Goal: Information Seeking & Learning: Learn about a topic

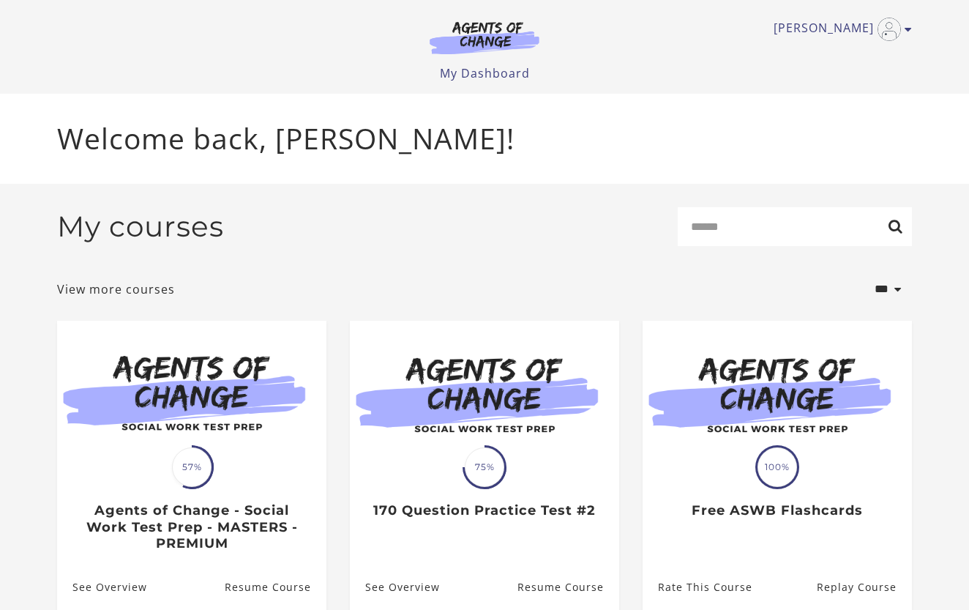
click at [298, 538] on link "Translation missing: en.liquid.partials.dashboard_course_card.progress_descript…" at bounding box center [191, 441] width 269 height 243
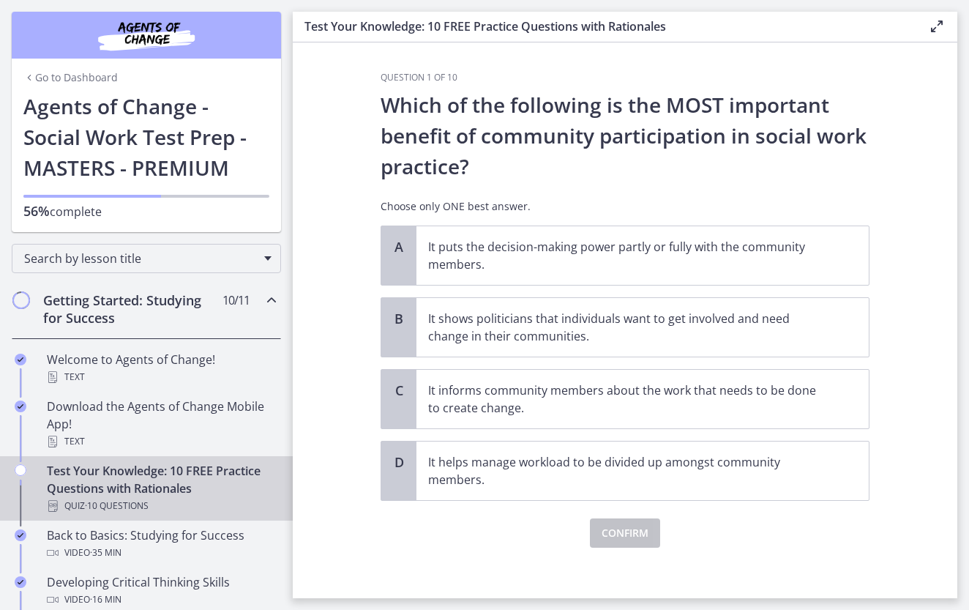
click at [78, 472] on div "Test Your Knowledge: 10 FREE Practice Questions with Rationales Quiz · 10 Quest…" at bounding box center [161, 488] width 228 height 53
click at [436, 408] on p "It informs community members about the work that needs to be done to create cha…" at bounding box center [628, 398] width 400 height 35
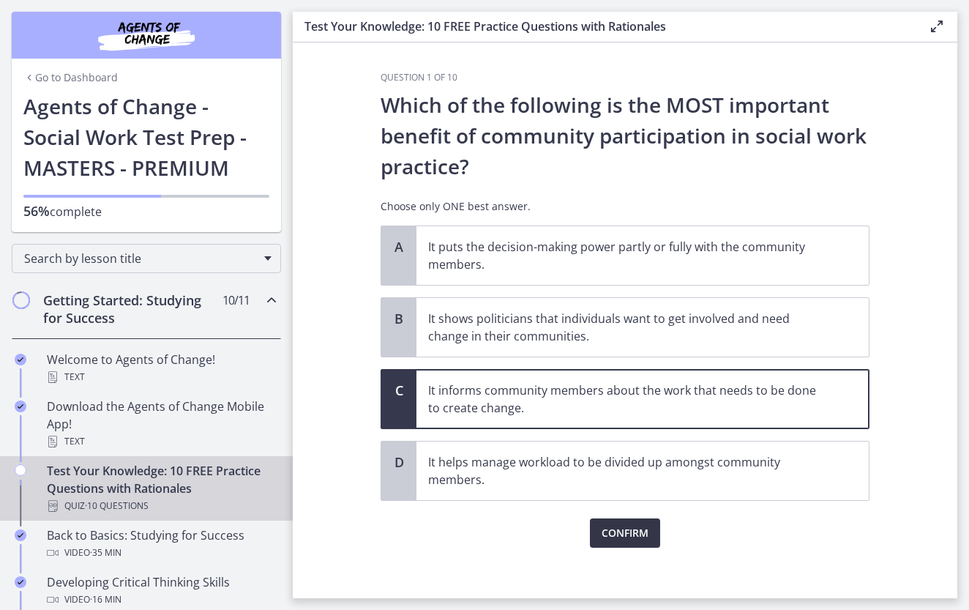
click at [610, 530] on span "Confirm" at bounding box center [624, 533] width 47 height 18
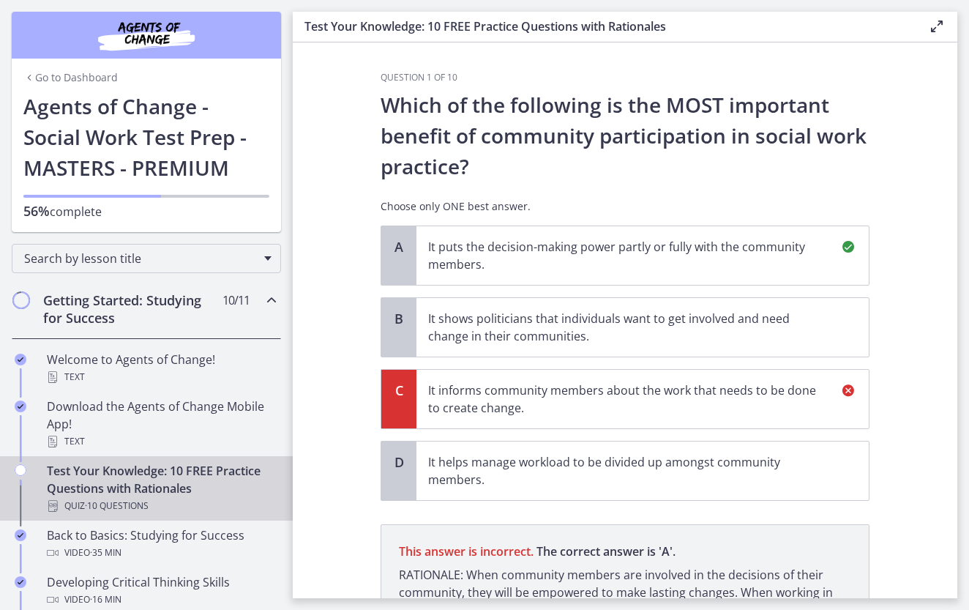
scroll to position [162, 0]
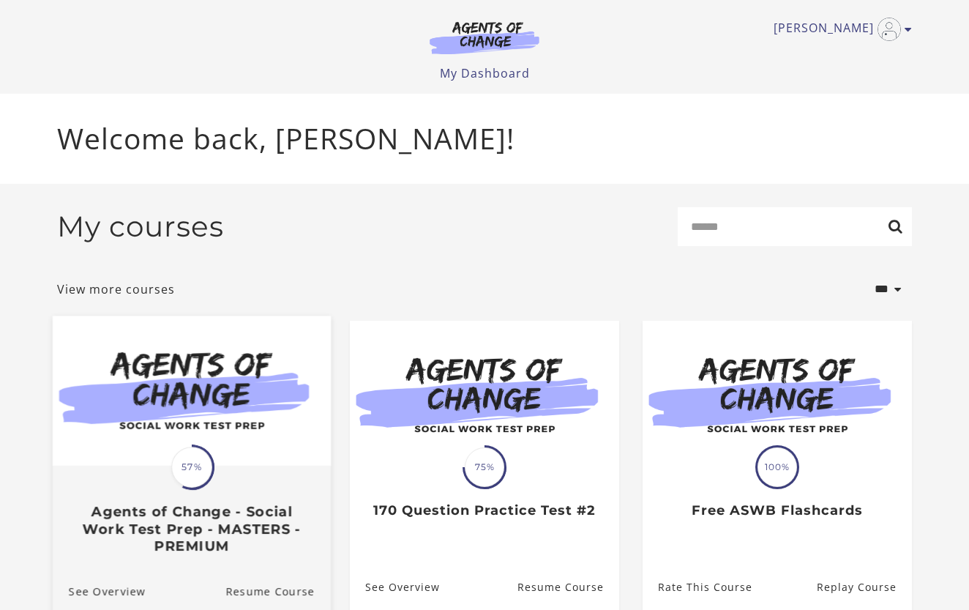
click at [268, 481] on div "Translation missing: en.liquid.partials.dashboard_course_card.progress_descript…" at bounding box center [192, 510] width 278 height 87
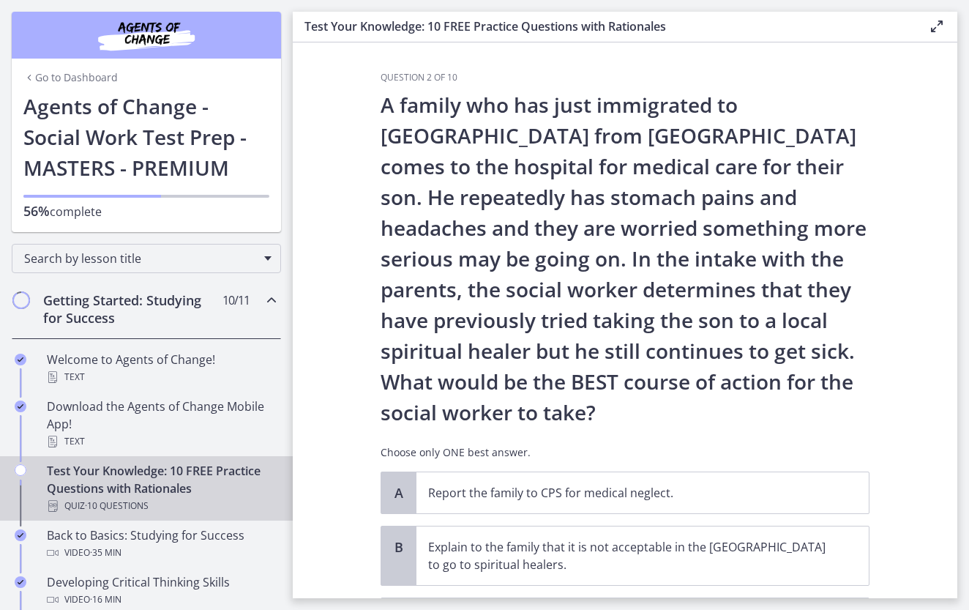
click at [914, 520] on section "Question 2 of 10 A family who has just immigrated to [GEOGRAPHIC_DATA] from [GE…" at bounding box center [625, 319] width 664 height 555
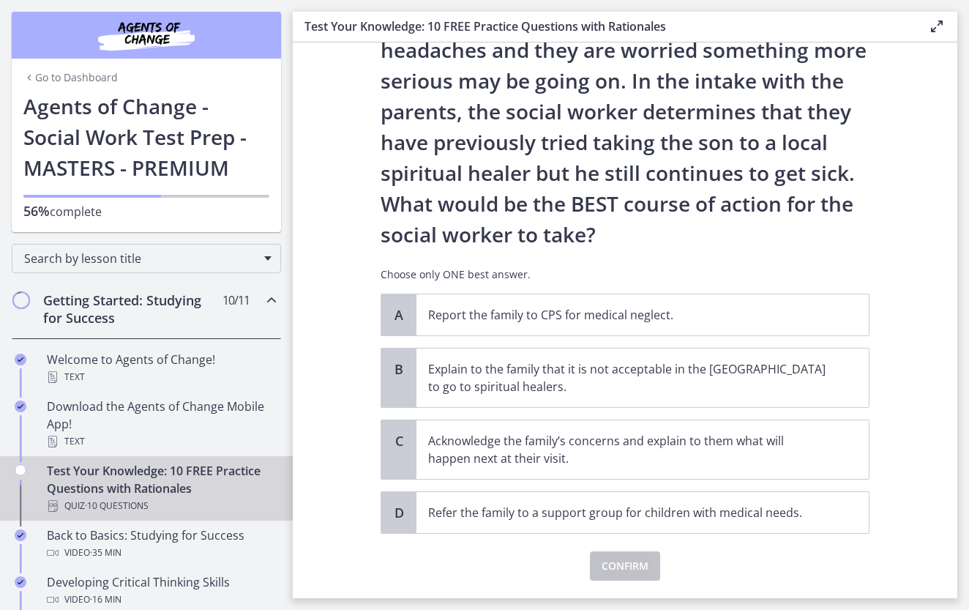
scroll to position [179, 0]
click at [538, 460] on p "Acknowledge the family’s concerns and explain to them what will happen next at …" at bounding box center [628, 448] width 400 height 35
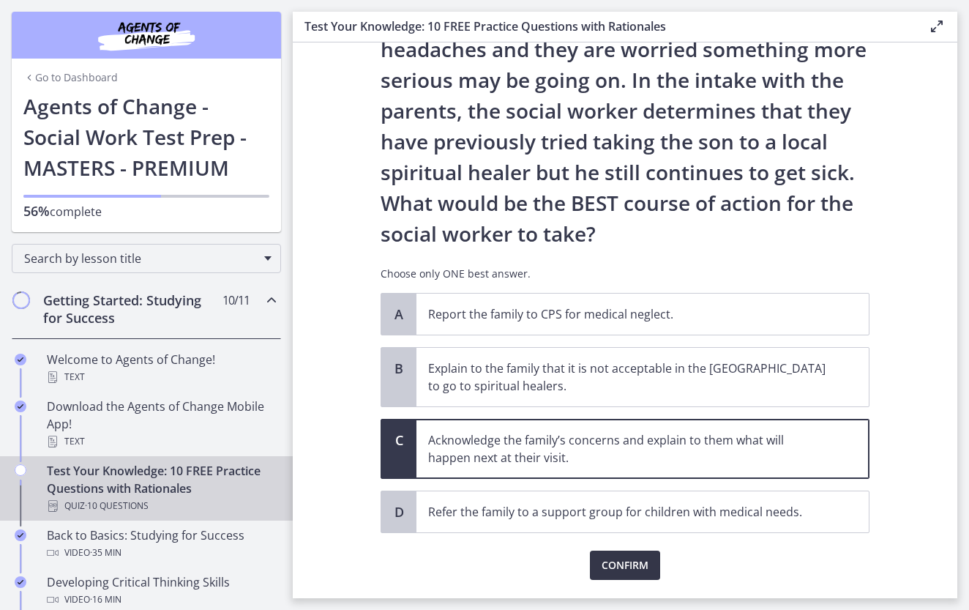
click at [619, 566] on span "Confirm" at bounding box center [624, 565] width 47 height 18
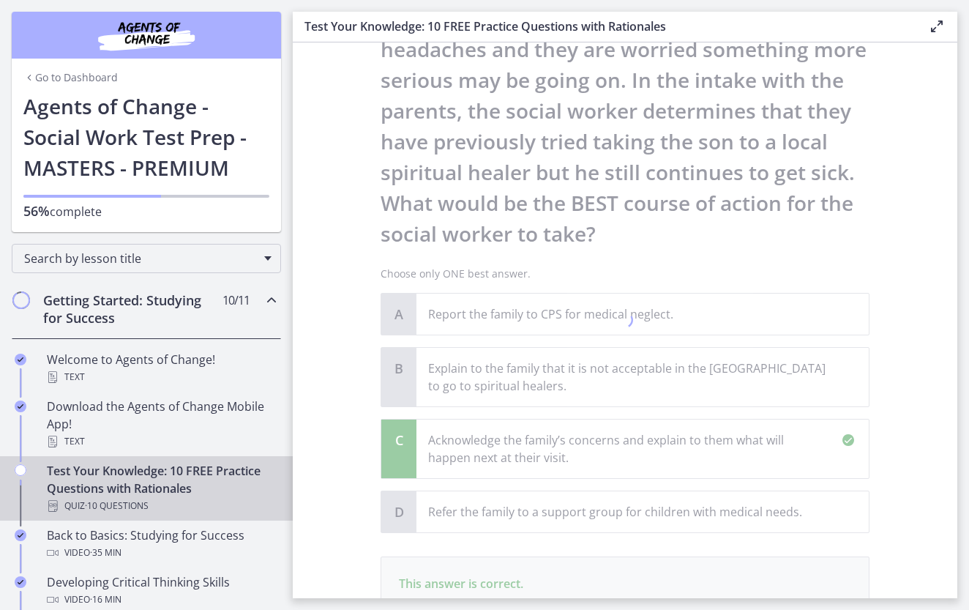
scroll to position [390, 0]
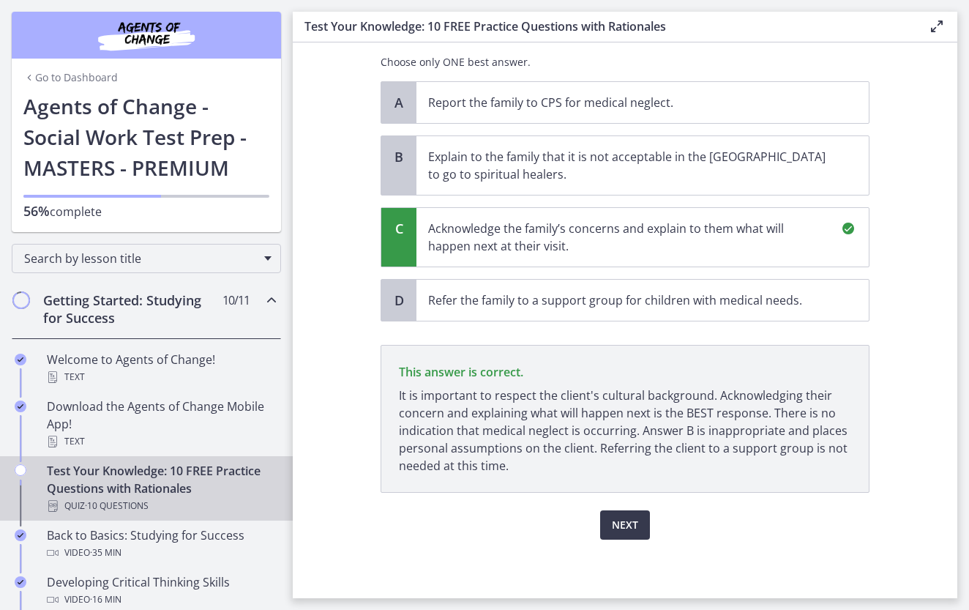
click at [811, 532] on div "Next" at bounding box center [625, 515] width 489 height 47
click at [620, 532] on span "Next" at bounding box center [625, 525] width 26 height 18
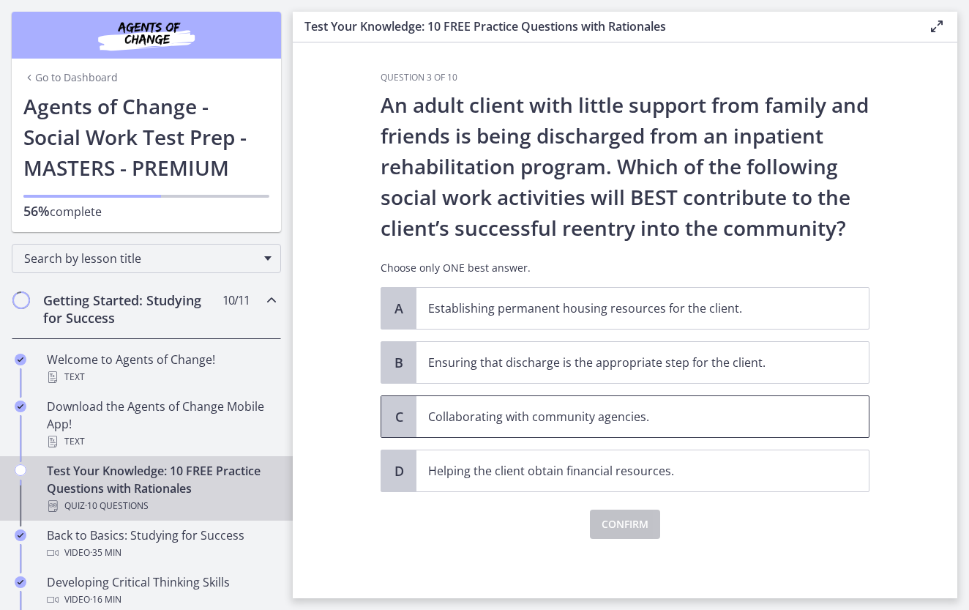
click at [449, 413] on p "Collaborating with community agencies." at bounding box center [628, 417] width 400 height 18
click at [617, 525] on span "Confirm" at bounding box center [624, 524] width 47 height 18
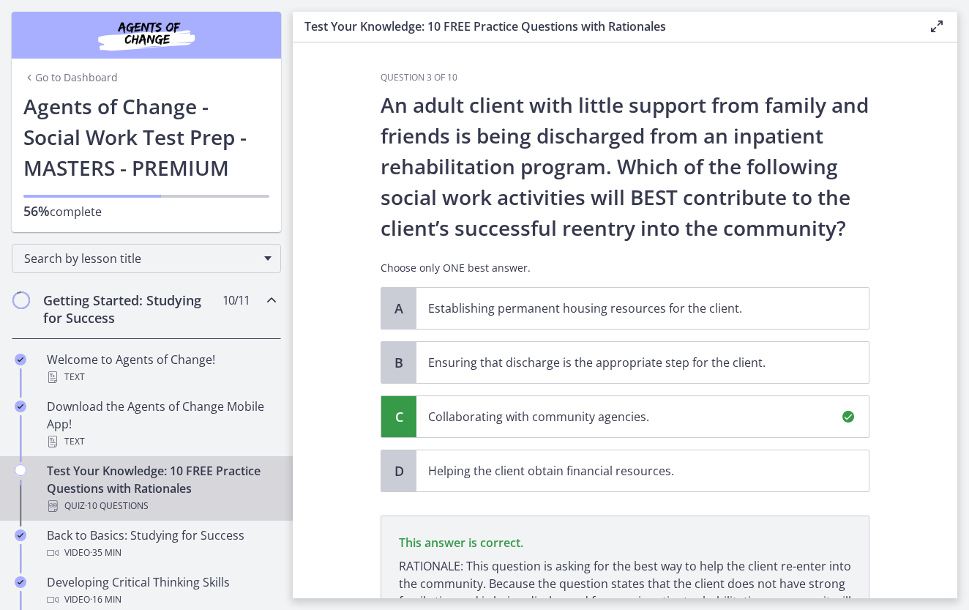
scroll to position [170, 0]
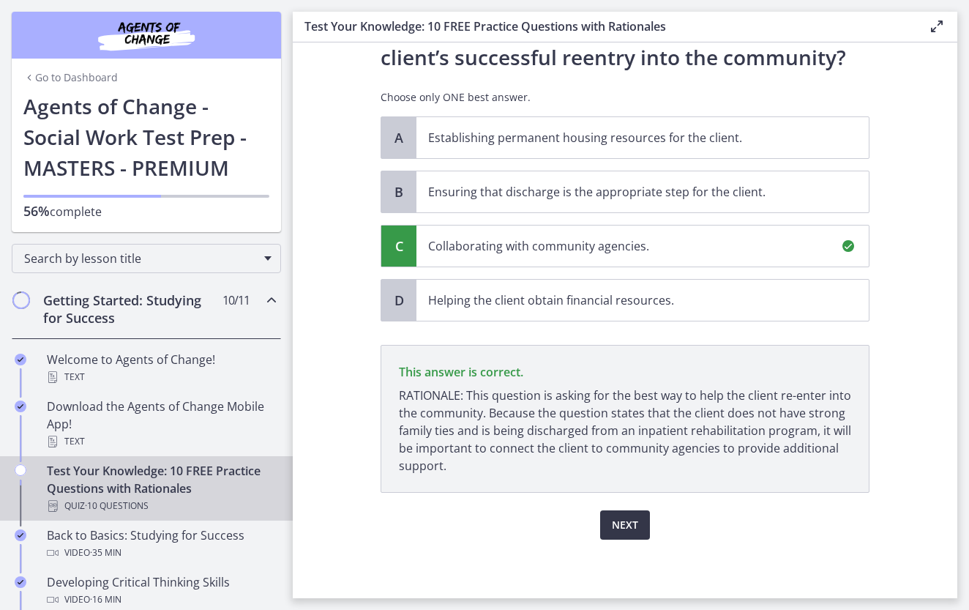
click at [624, 525] on span "Next" at bounding box center [625, 525] width 26 height 18
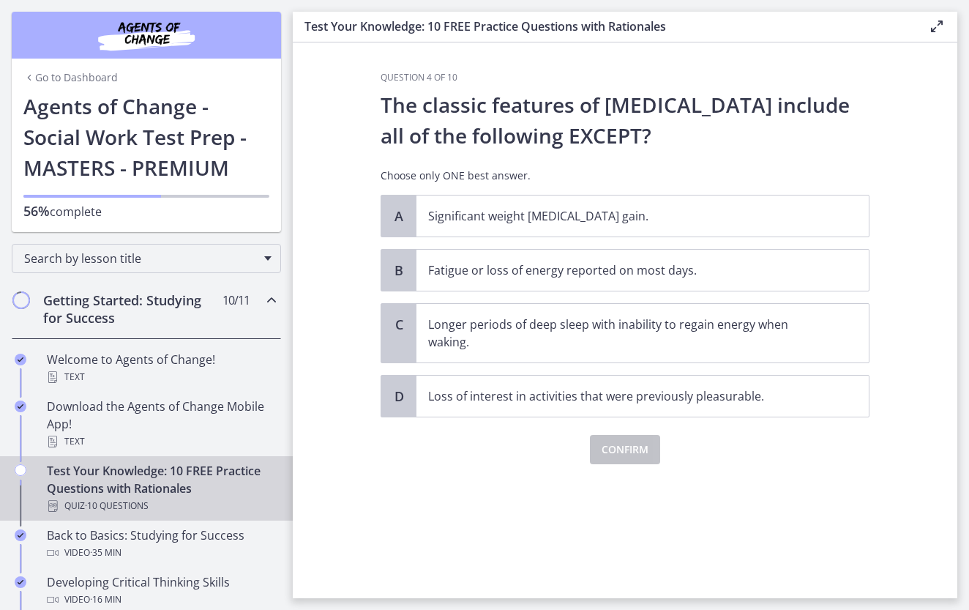
scroll to position [0, 0]
click at [566, 328] on p "Longer periods of deep sleep with inability to regain energy when waking." at bounding box center [628, 332] width 400 height 35
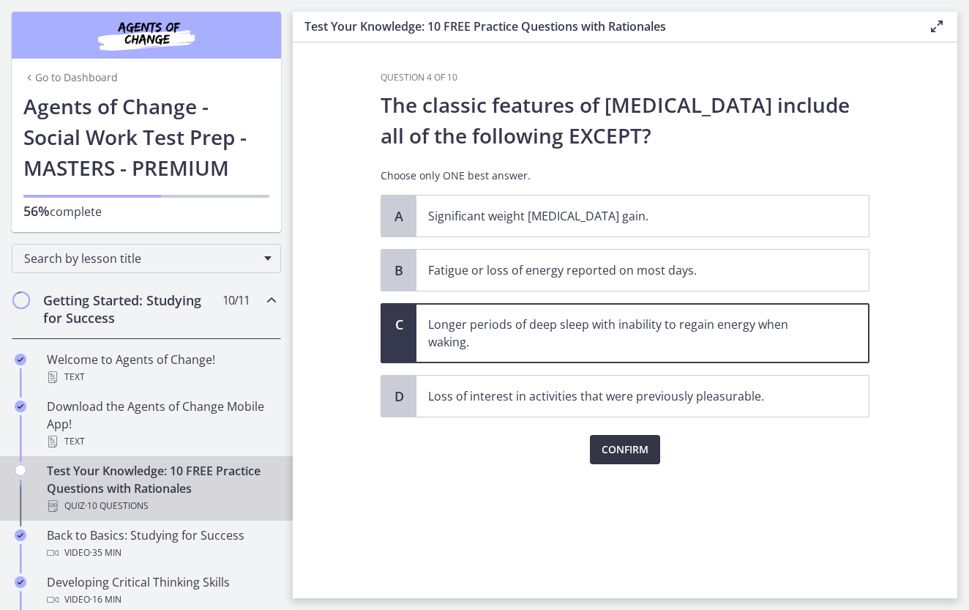
click at [618, 449] on span "Confirm" at bounding box center [624, 450] width 47 height 18
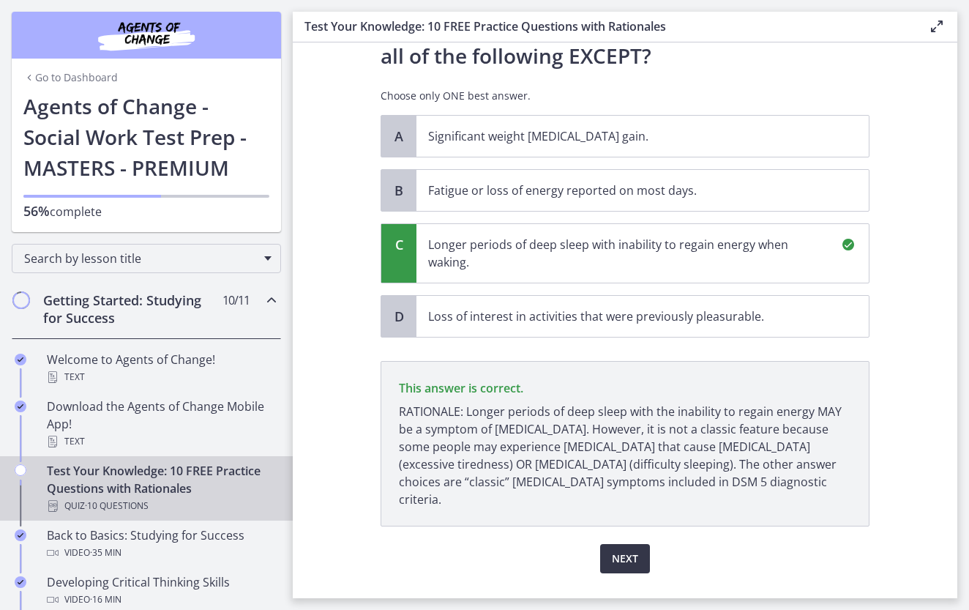
scroll to position [96, 0]
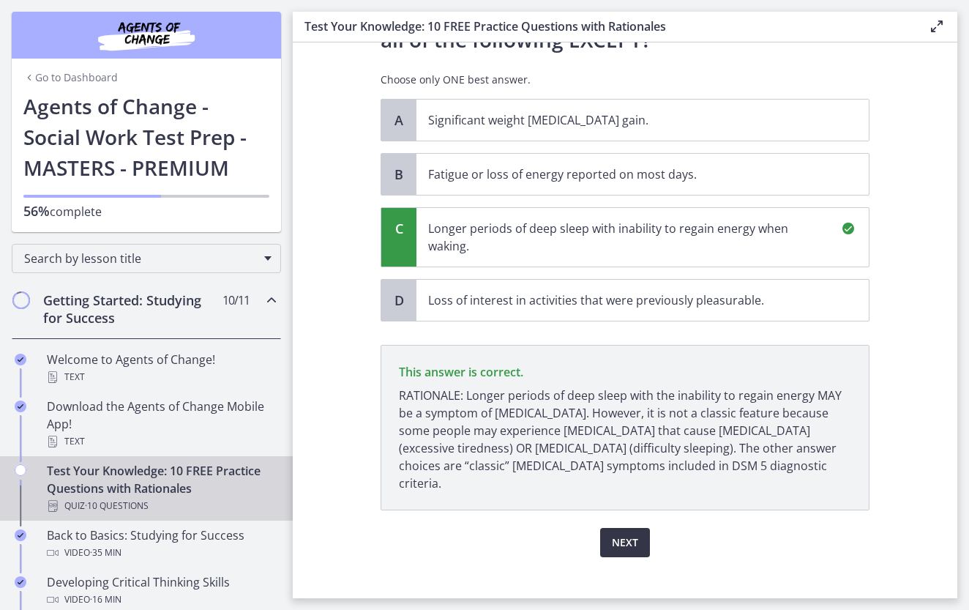
click at [625, 533] on span "Next" at bounding box center [625, 542] width 26 height 18
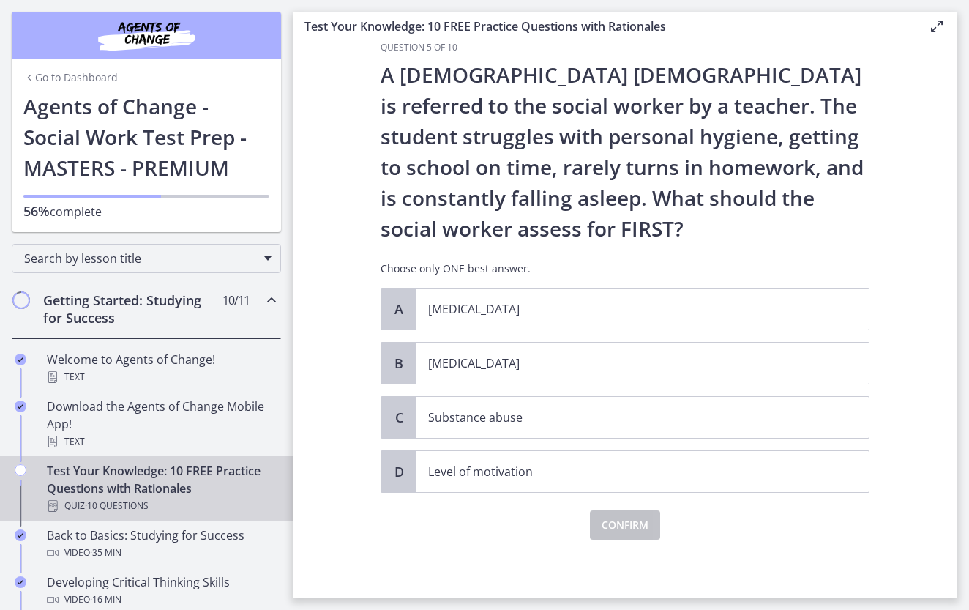
scroll to position [0, 0]
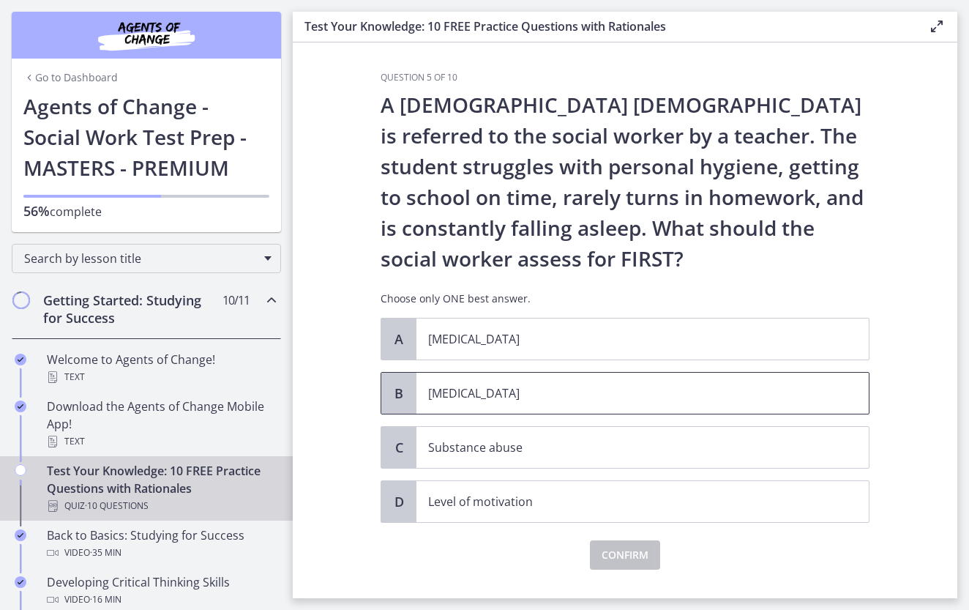
click at [465, 396] on p "Child neglect" at bounding box center [628, 393] width 400 height 18
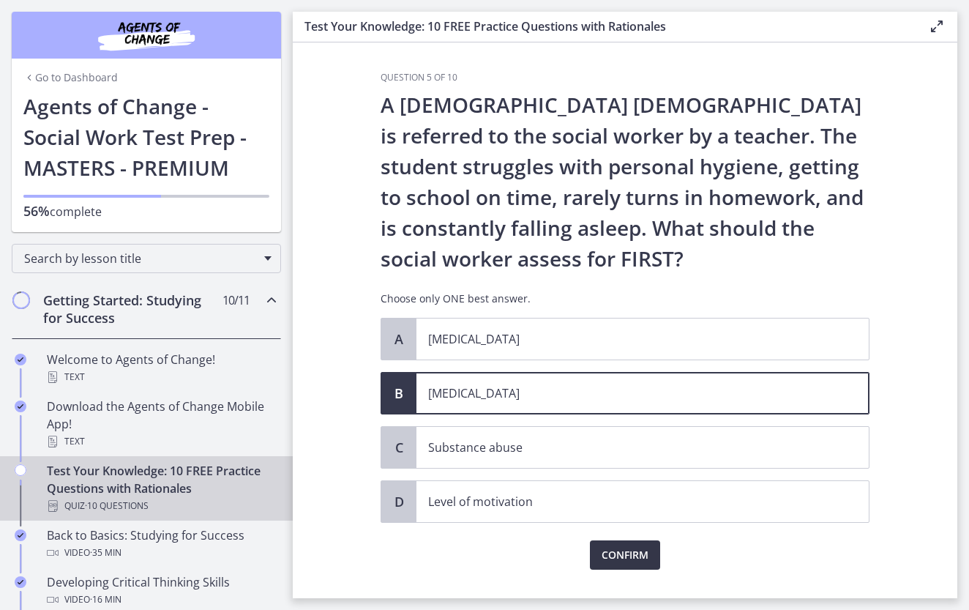
click at [624, 555] on span "Confirm" at bounding box center [624, 555] width 47 height 18
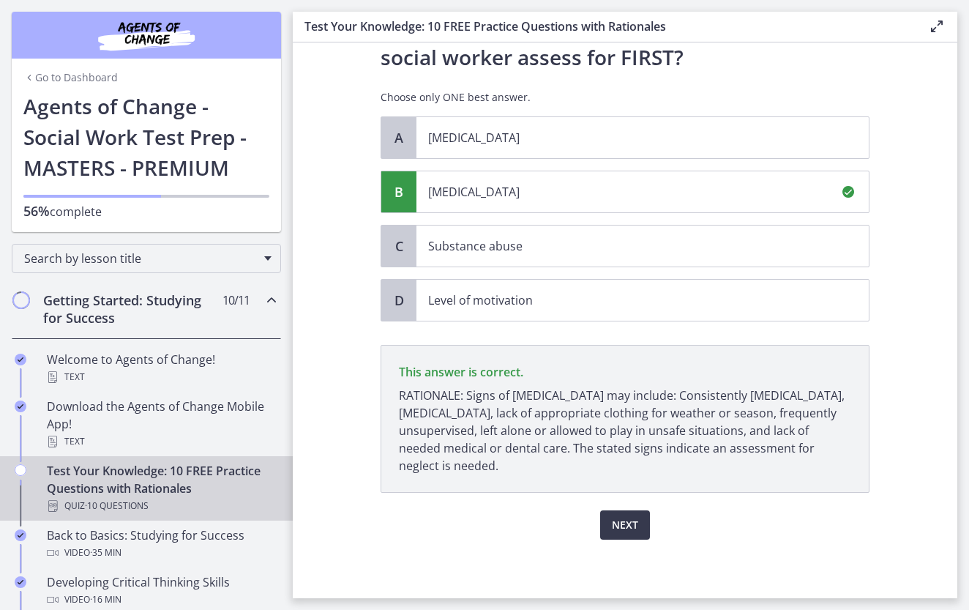
scroll to position [201, 0]
click at [625, 517] on span "Next" at bounding box center [625, 525] width 26 height 18
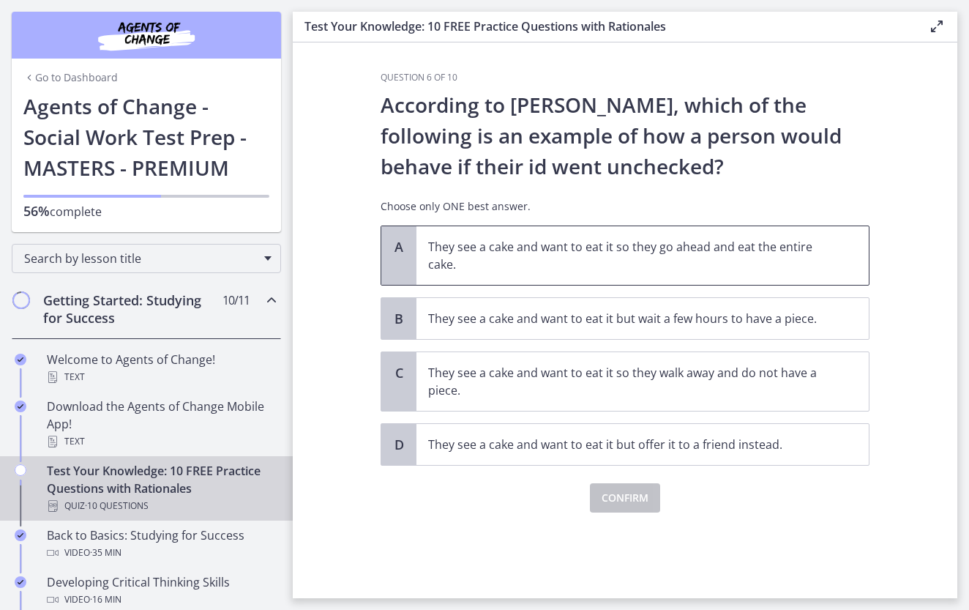
click at [638, 264] on p "They see a cake and want to eat it so they go ahead and eat the entire cake." at bounding box center [628, 255] width 400 height 35
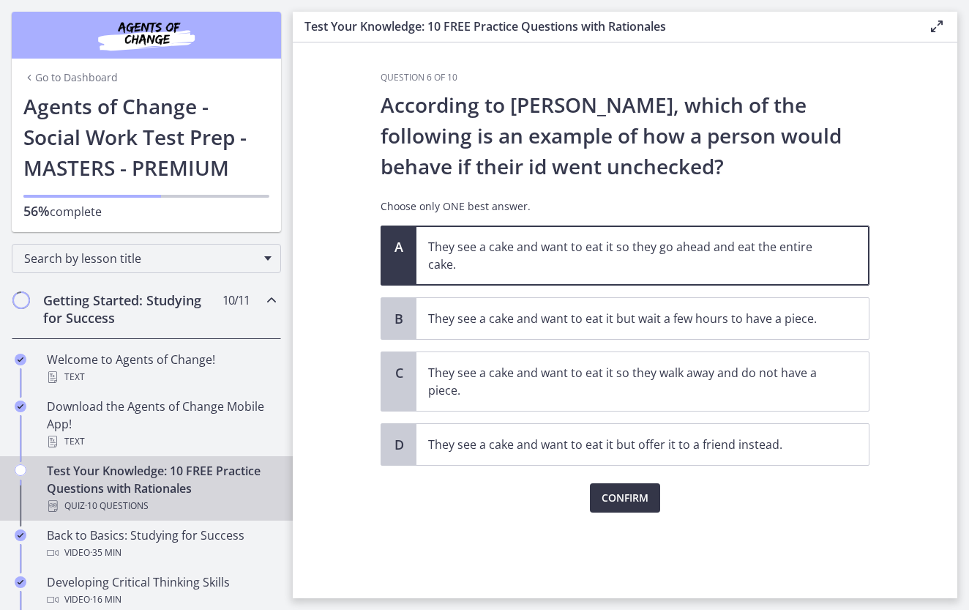
click at [635, 501] on span "Confirm" at bounding box center [624, 498] width 47 height 18
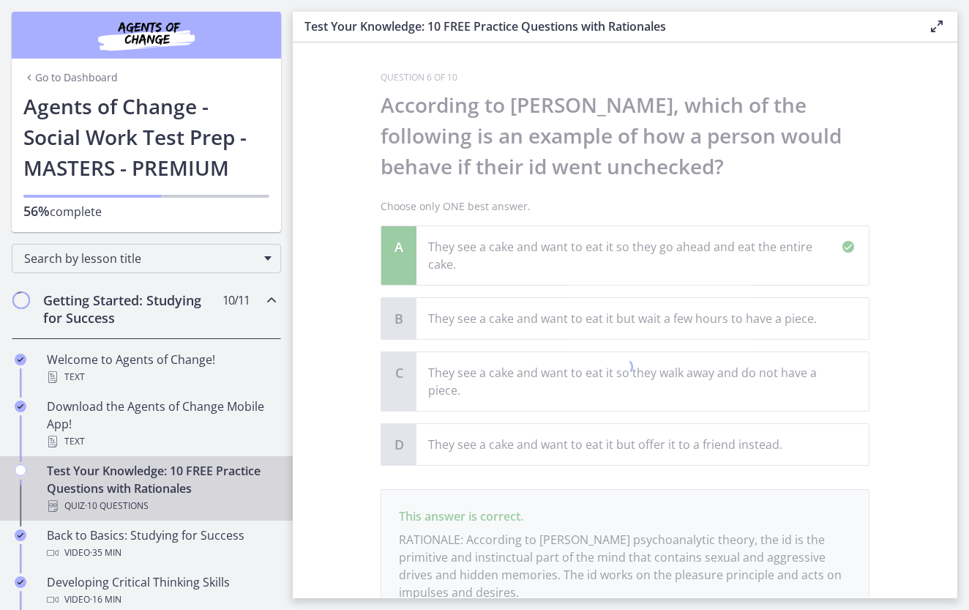
scroll to position [127, 0]
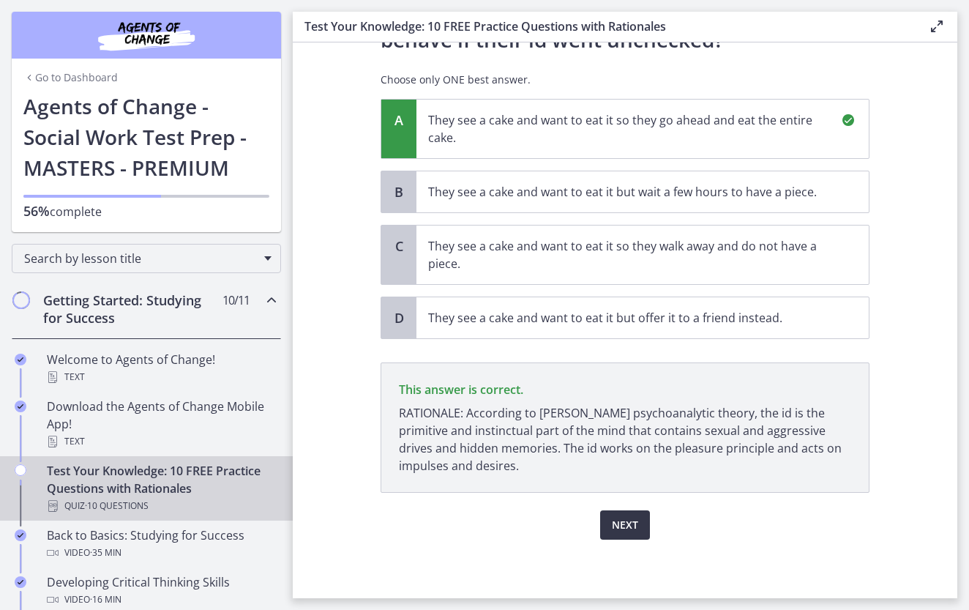
click at [622, 523] on span "Next" at bounding box center [625, 525] width 26 height 18
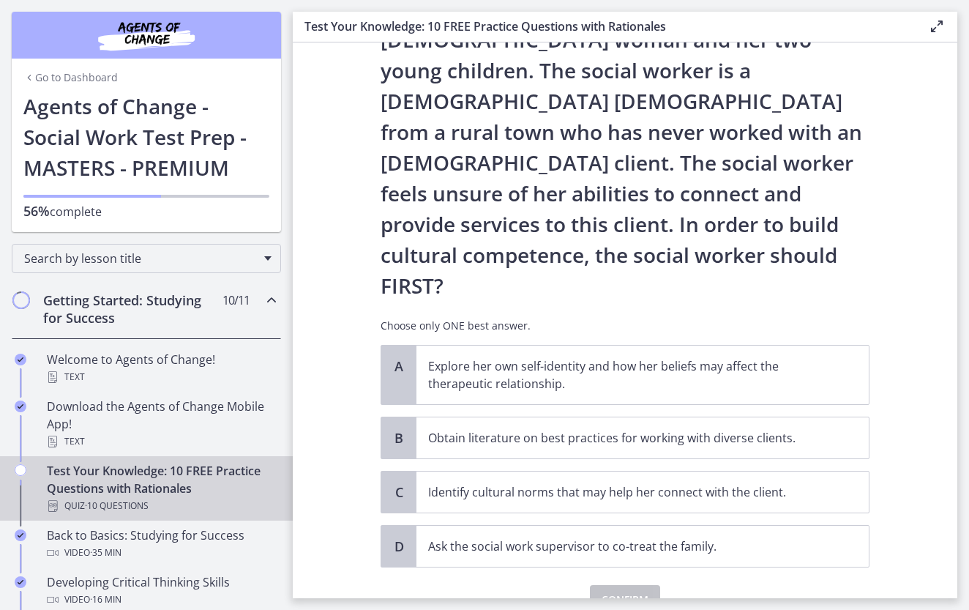
scroll to position [0, 0]
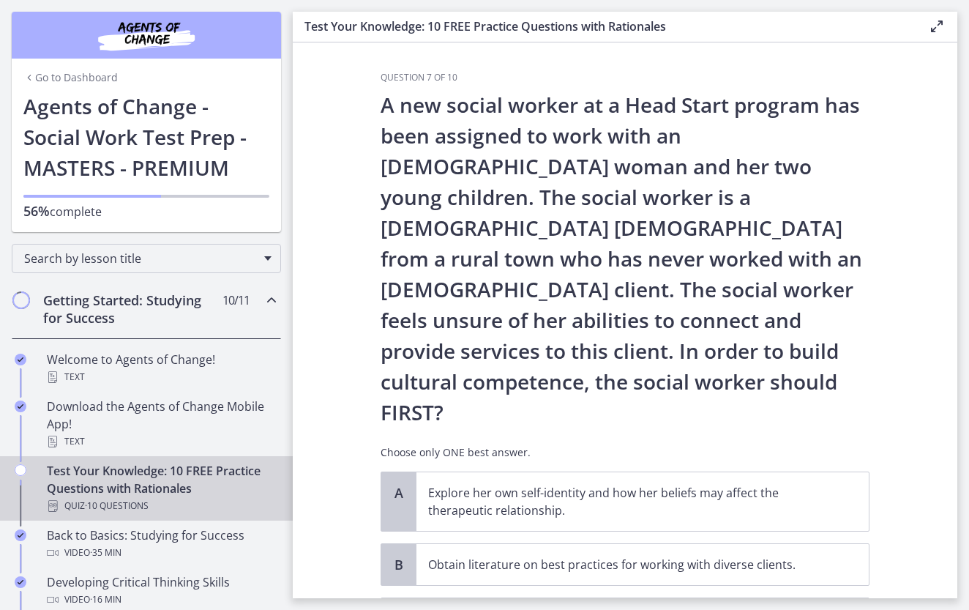
click at [907, 528] on section "Question 7 of 10 A new social worker at a Head Start program has been assigned …" at bounding box center [625, 319] width 664 height 555
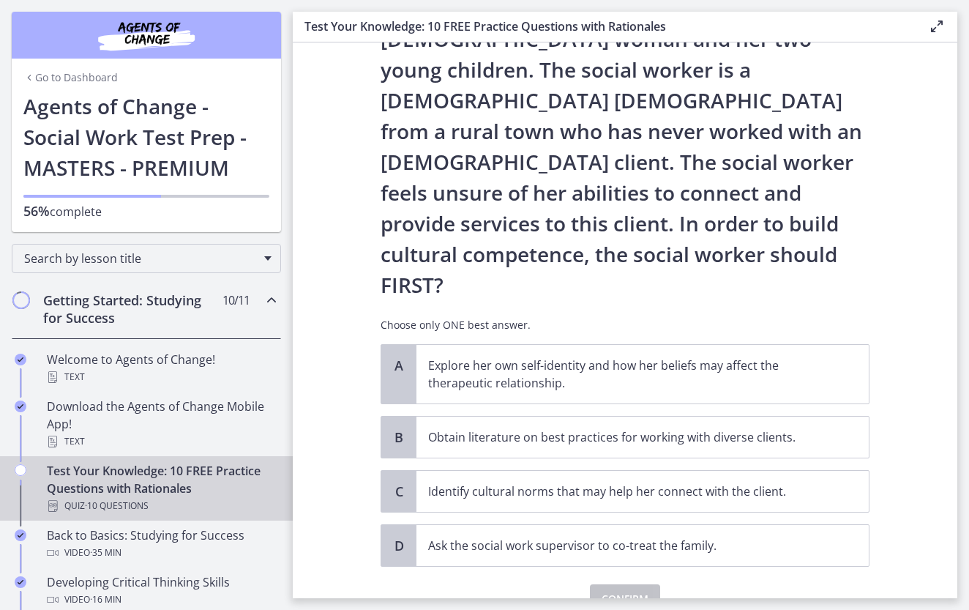
scroll to position [138, 0]
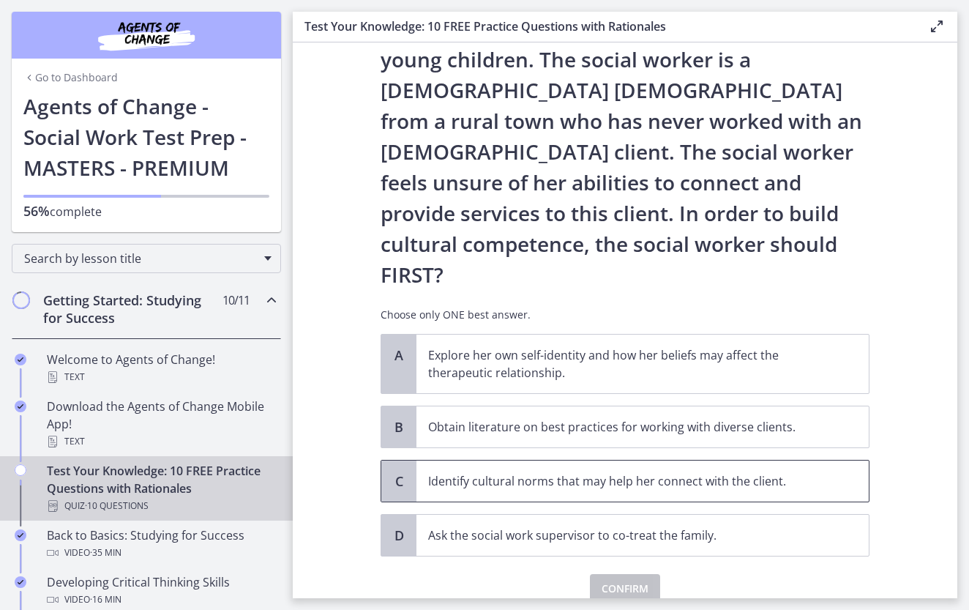
click at [539, 472] on p "Identify cultural norms that may help her connect with the client." at bounding box center [628, 481] width 400 height 18
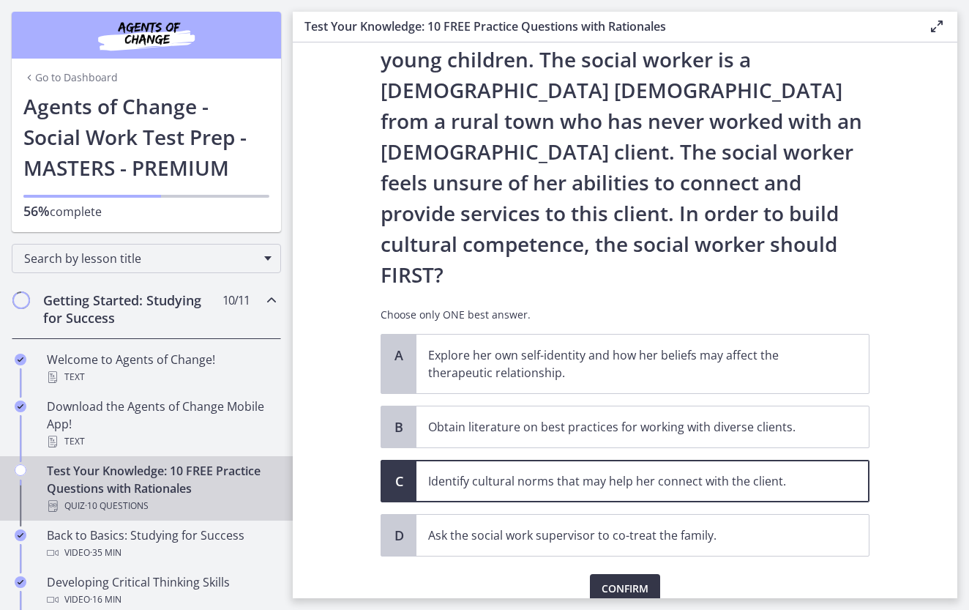
click at [617, 580] on span "Confirm" at bounding box center [624, 589] width 47 height 18
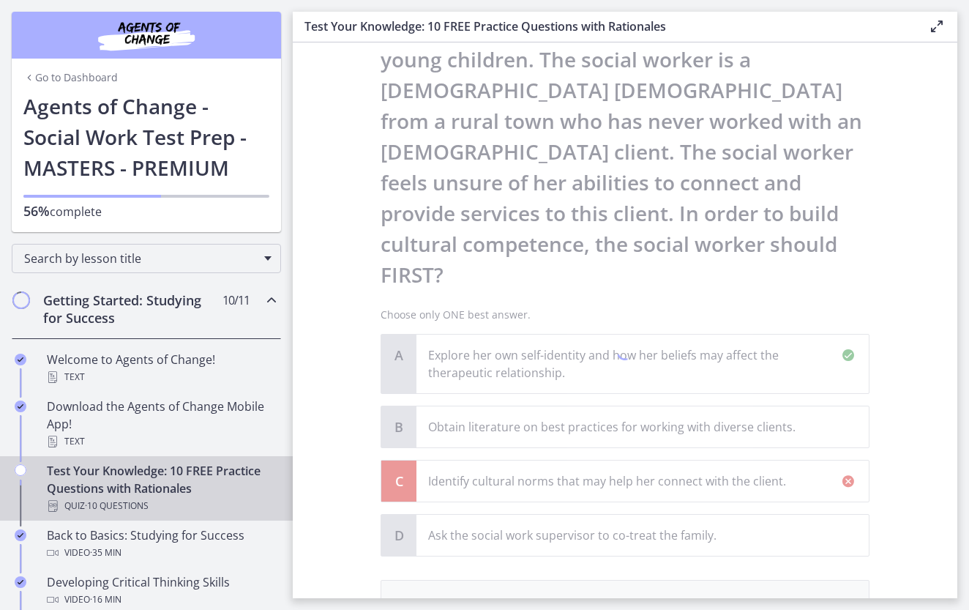
scroll to position [311, 0]
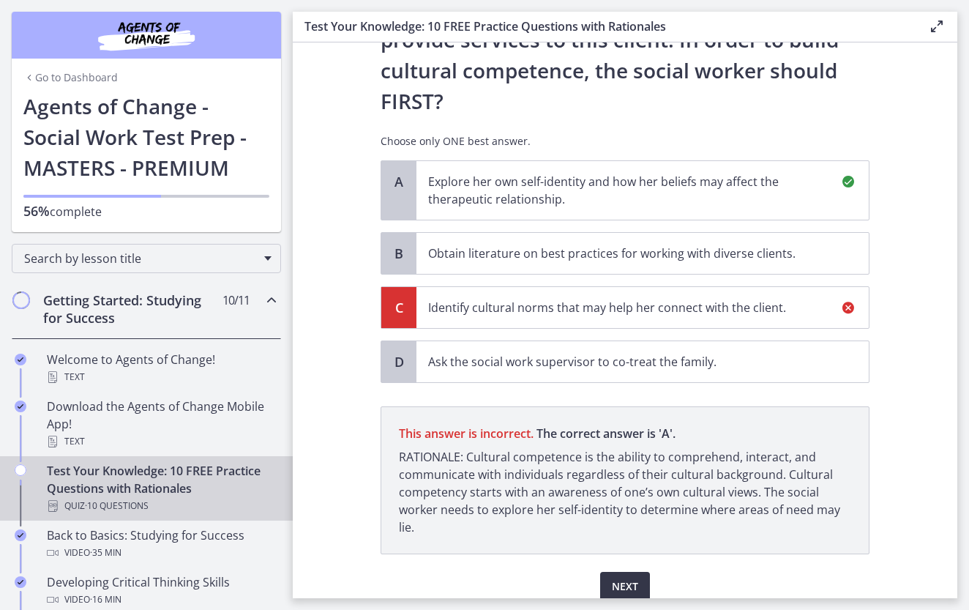
click at [629, 577] on span "Next" at bounding box center [625, 586] width 26 height 18
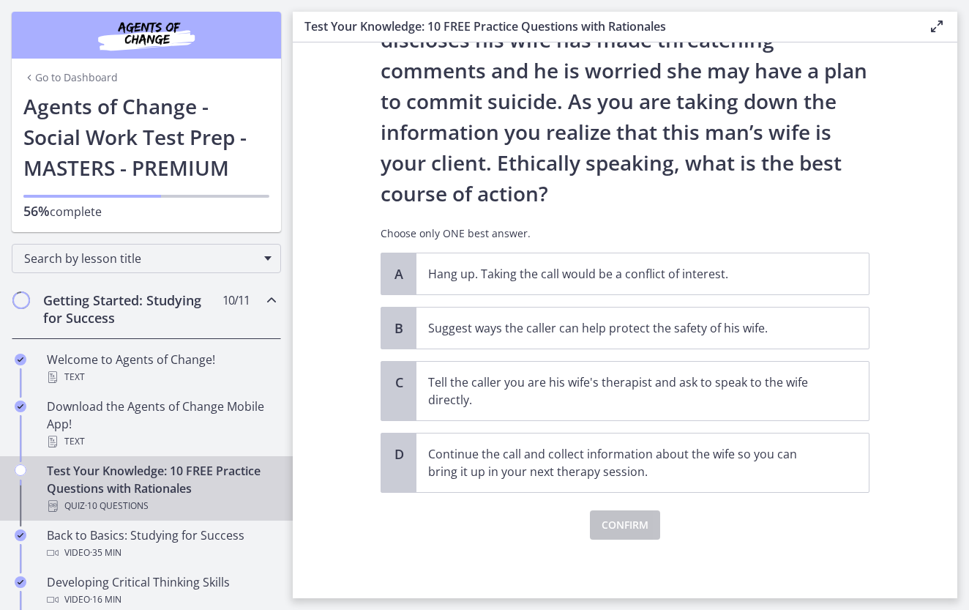
scroll to position [127, 0]
click at [610, 331] on p "Suggest ways the caller can help protect the safety of his wife." at bounding box center [628, 328] width 400 height 18
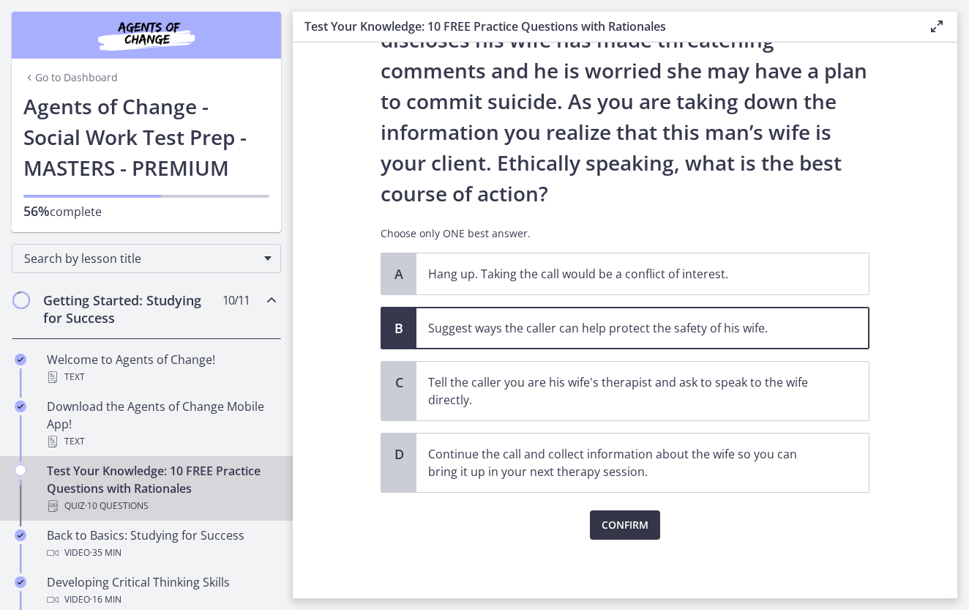
click at [623, 527] on span "Confirm" at bounding box center [624, 525] width 47 height 18
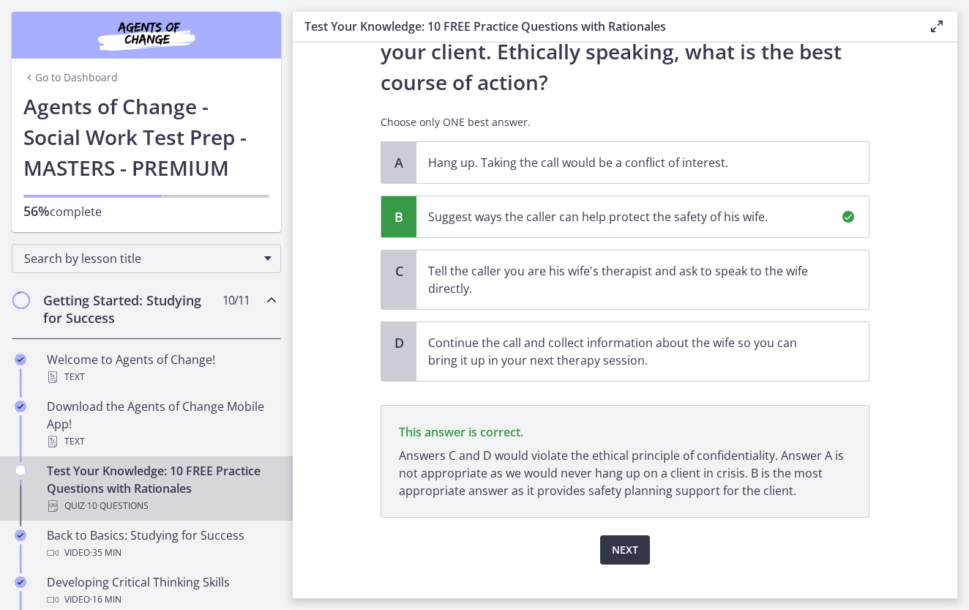
scroll to position [263, 0]
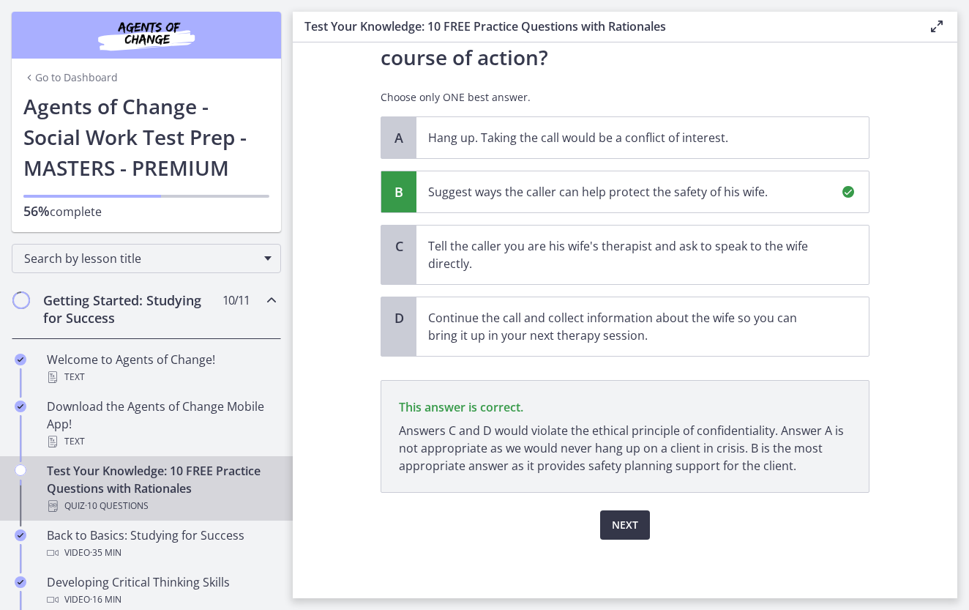
click at [625, 528] on span "Next" at bounding box center [625, 525] width 26 height 18
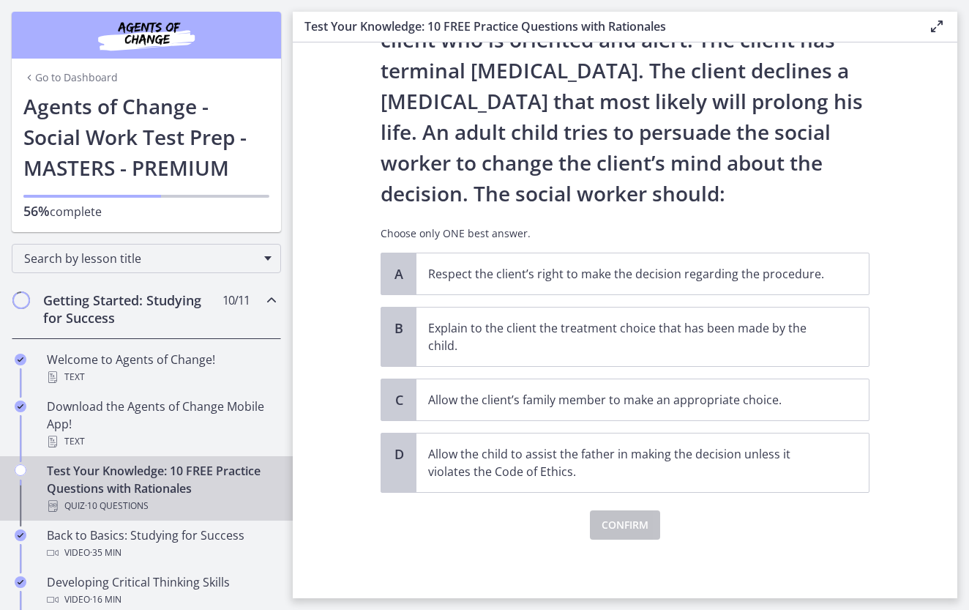
scroll to position [0, 0]
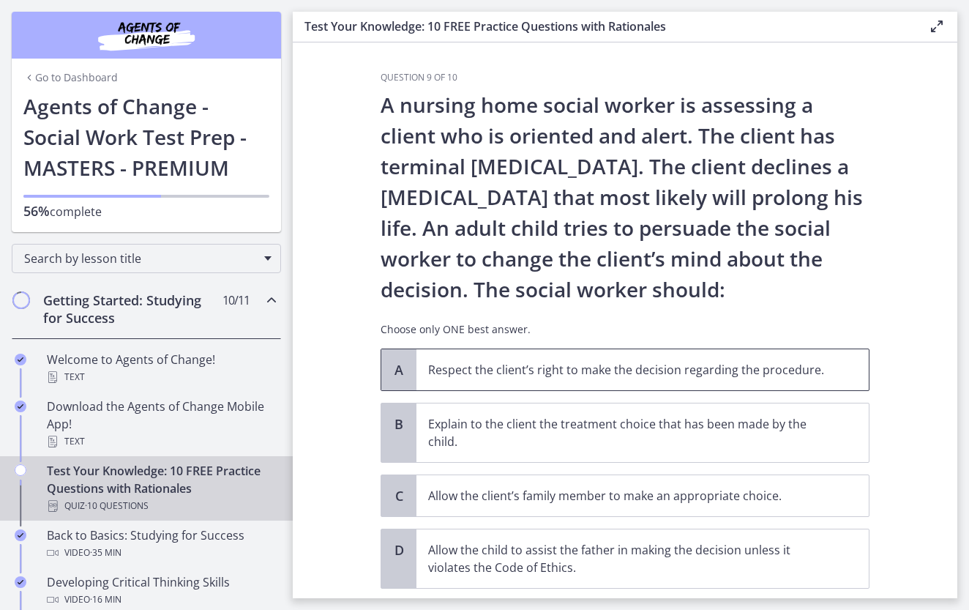
click at [555, 367] on p "Respect the client’s right to make the decision regarding the procedure." at bounding box center [628, 370] width 400 height 18
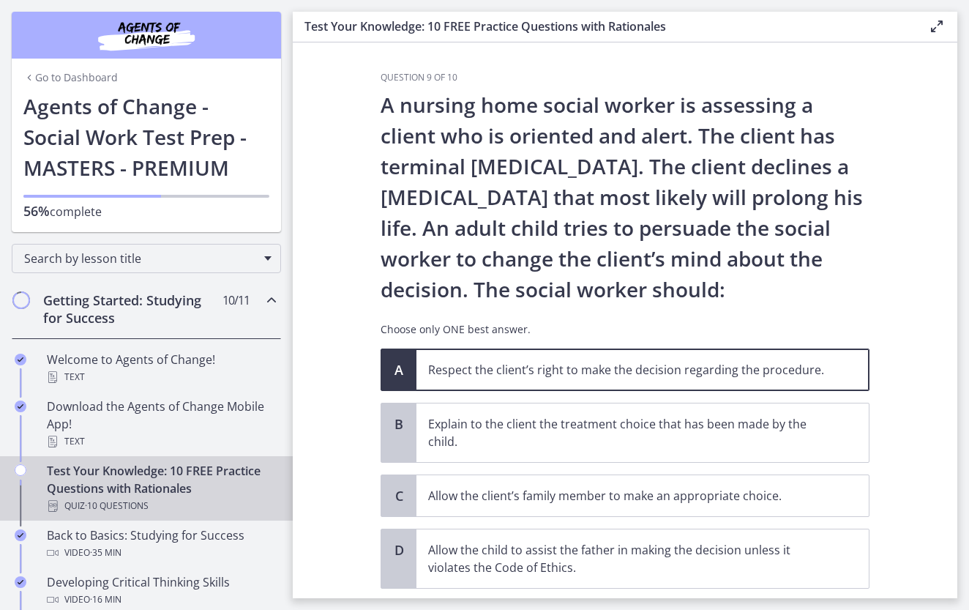
click at [930, 430] on section "Question 9 of 10 A nursing home social worker is assessing a client who is orie…" at bounding box center [625, 319] width 664 height 555
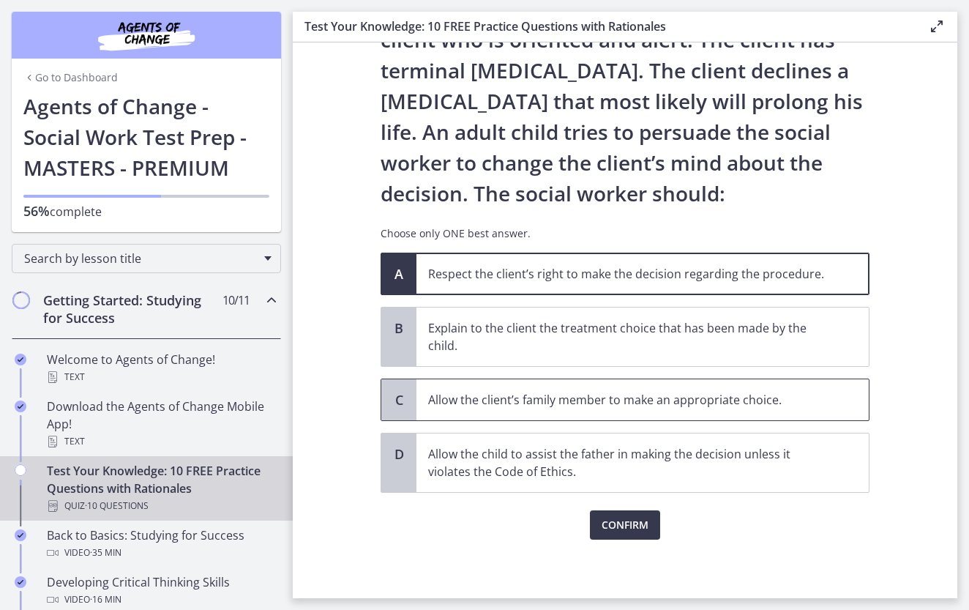
scroll to position [96, 0]
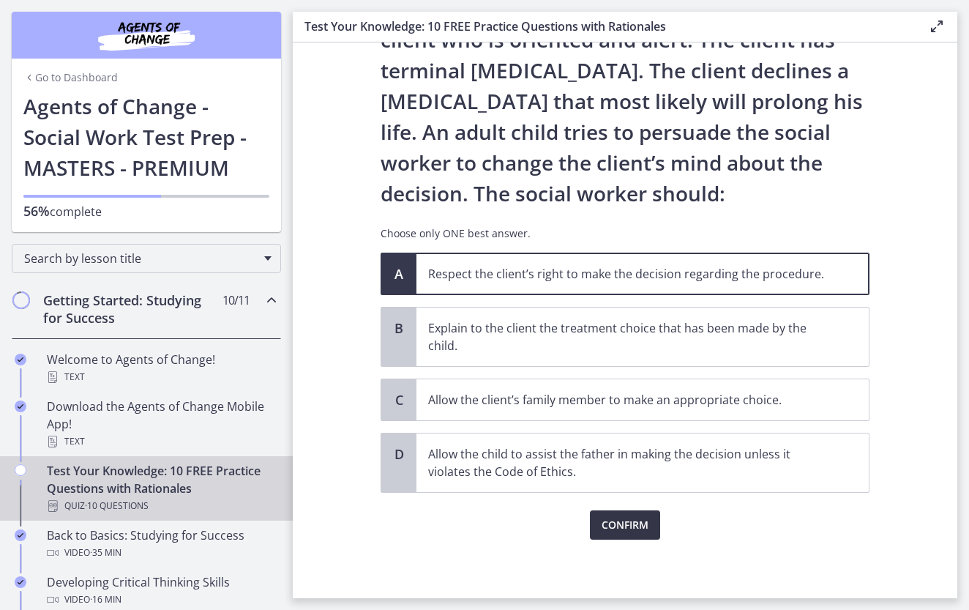
click at [637, 525] on span "Confirm" at bounding box center [624, 525] width 47 height 18
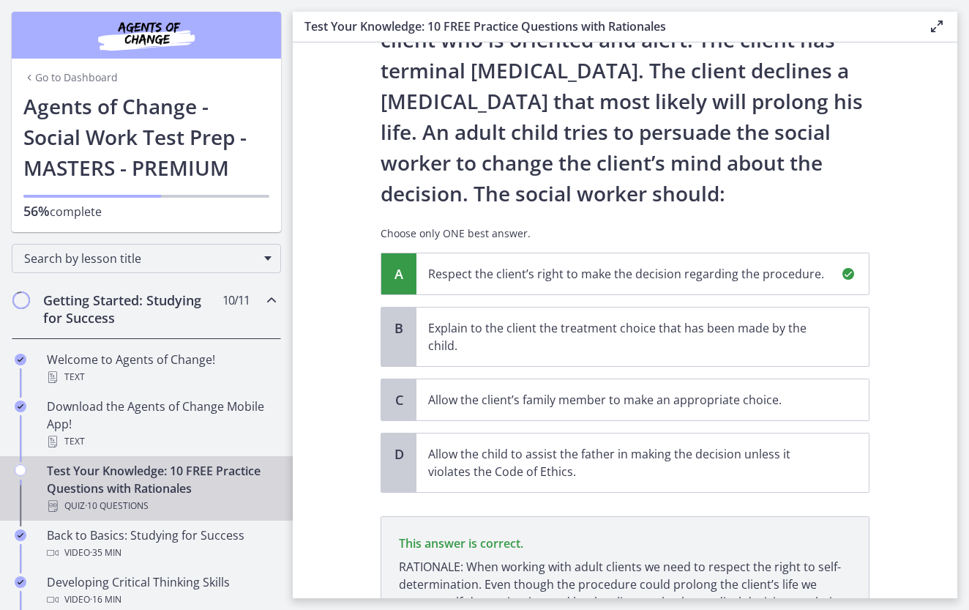
scroll to position [250, 0]
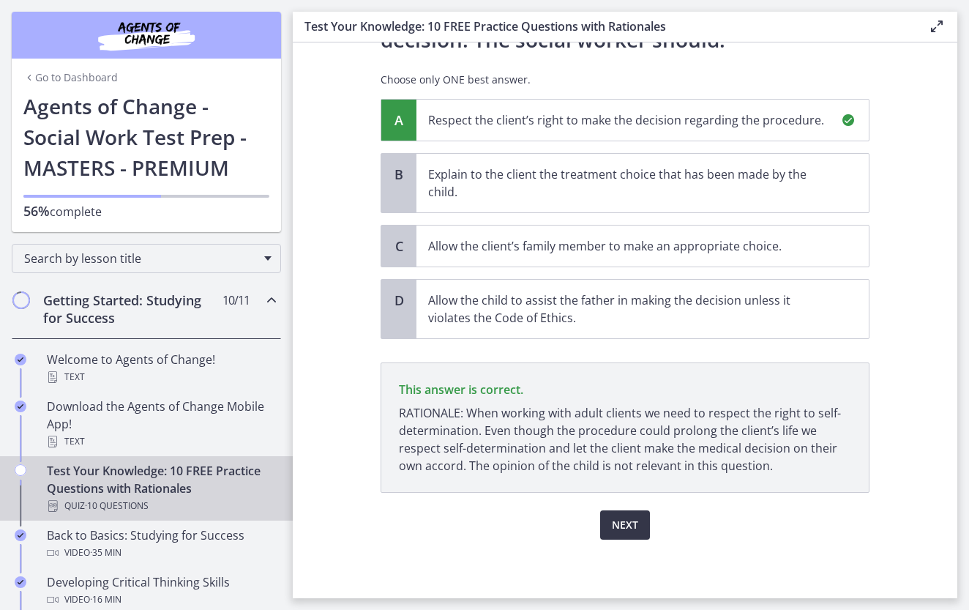
click at [634, 521] on span "Next" at bounding box center [625, 525] width 26 height 18
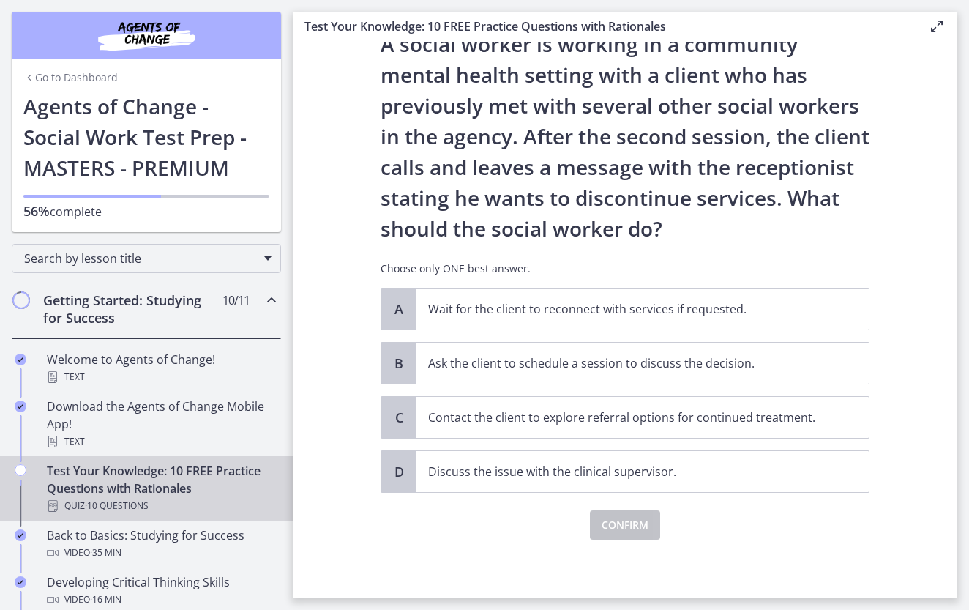
scroll to position [0, 0]
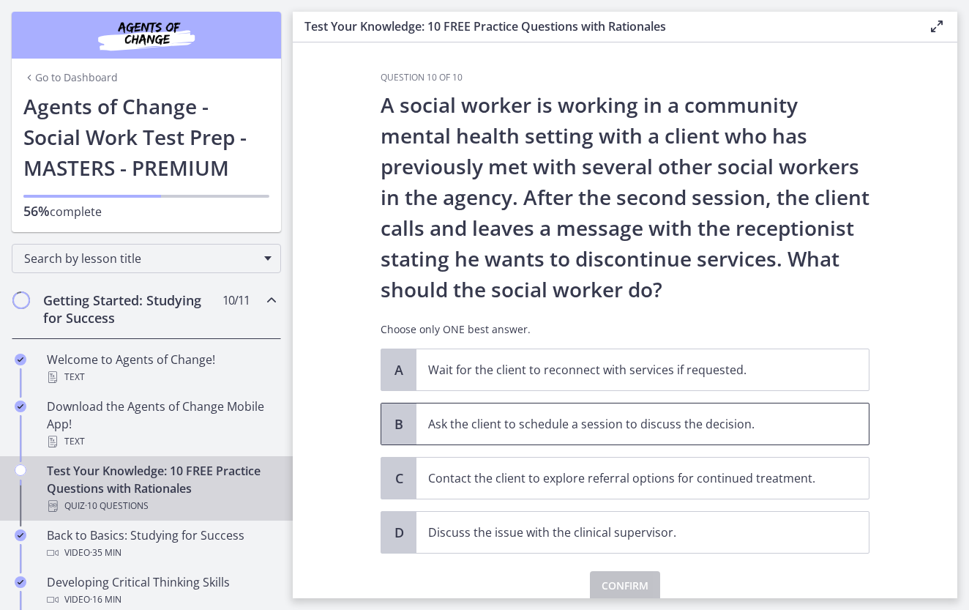
click at [547, 424] on p "Ask the client to schedule a session to discuss the decision." at bounding box center [628, 424] width 400 height 18
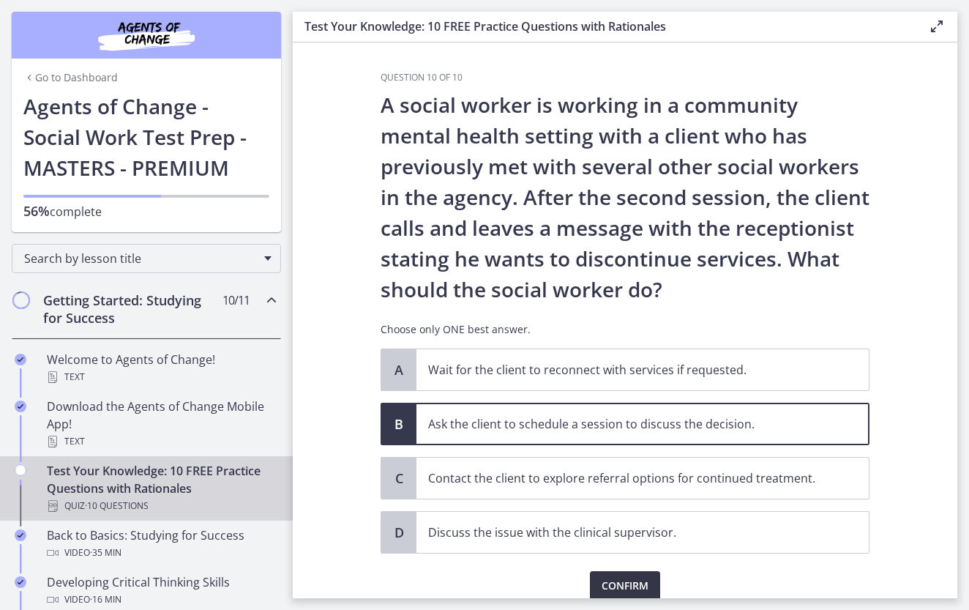
click at [631, 583] on span "Confirm" at bounding box center [624, 586] width 47 height 18
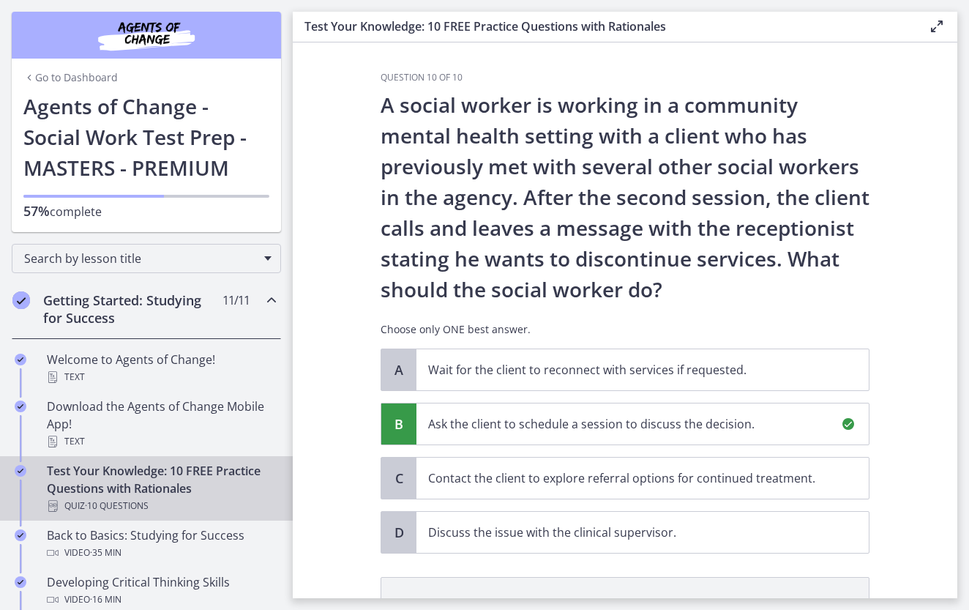
scroll to position [232, 0]
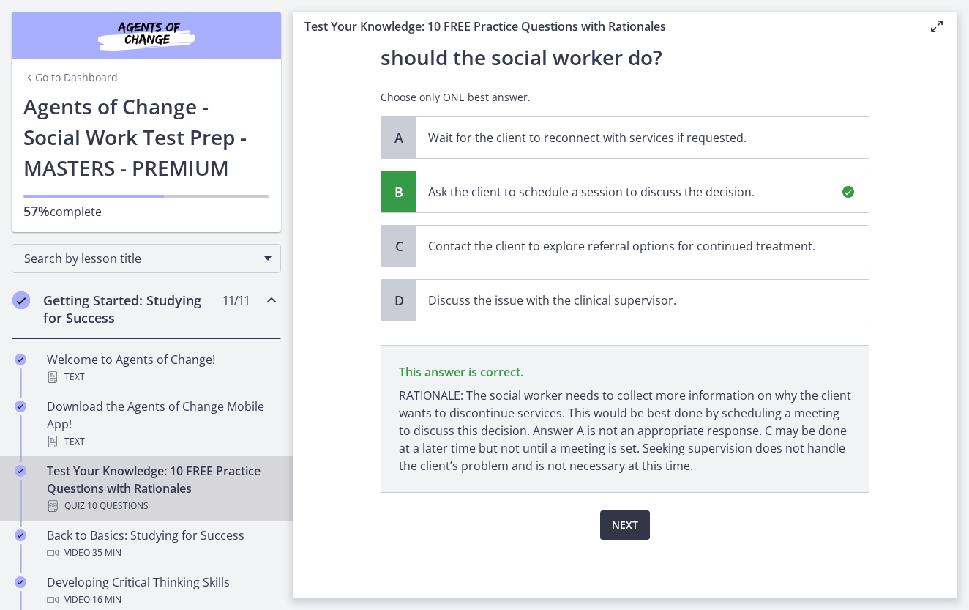
click at [623, 516] on span "Next" at bounding box center [625, 525] width 26 height 18
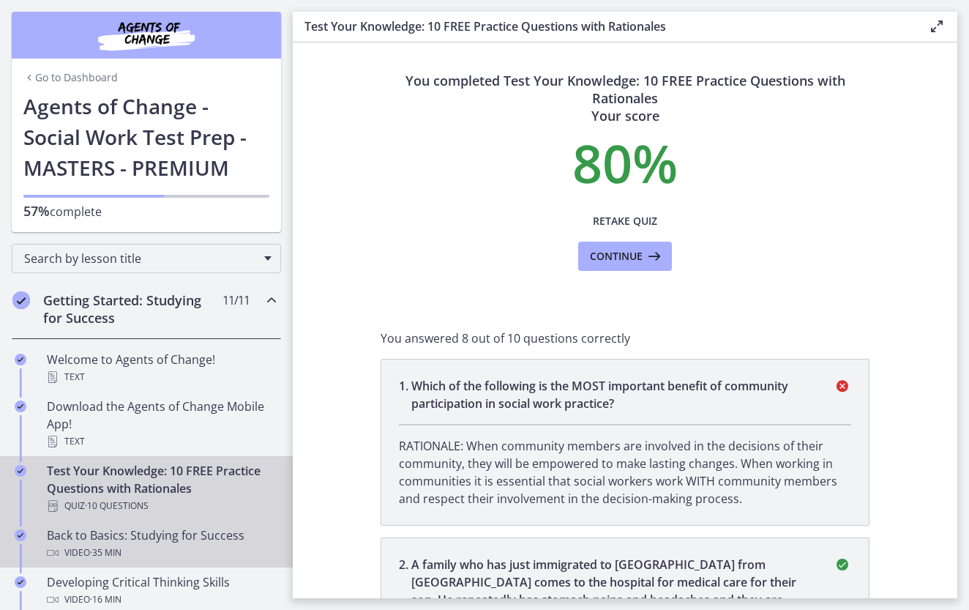
click at [106, 537] on div "Back to Basics: Studying for Success Video · 35 min" at bounding box center [161, 543] width 228 height 35
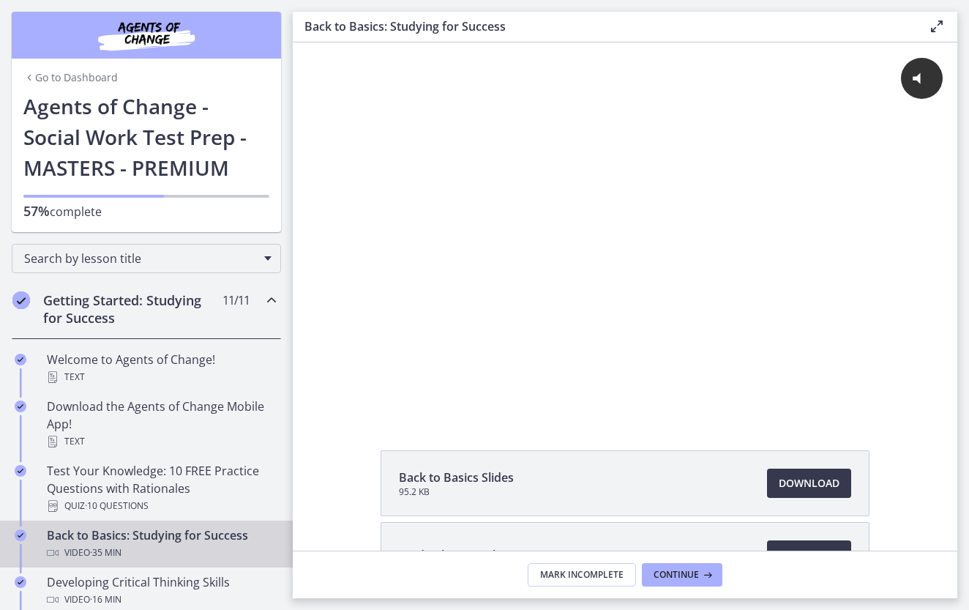
click at [893, 514] on div "Back to Basics Slides 95.2 KB Download Opens in a new window Study Plan Templat…" at bounding box center [625, 554] width 664 height 208
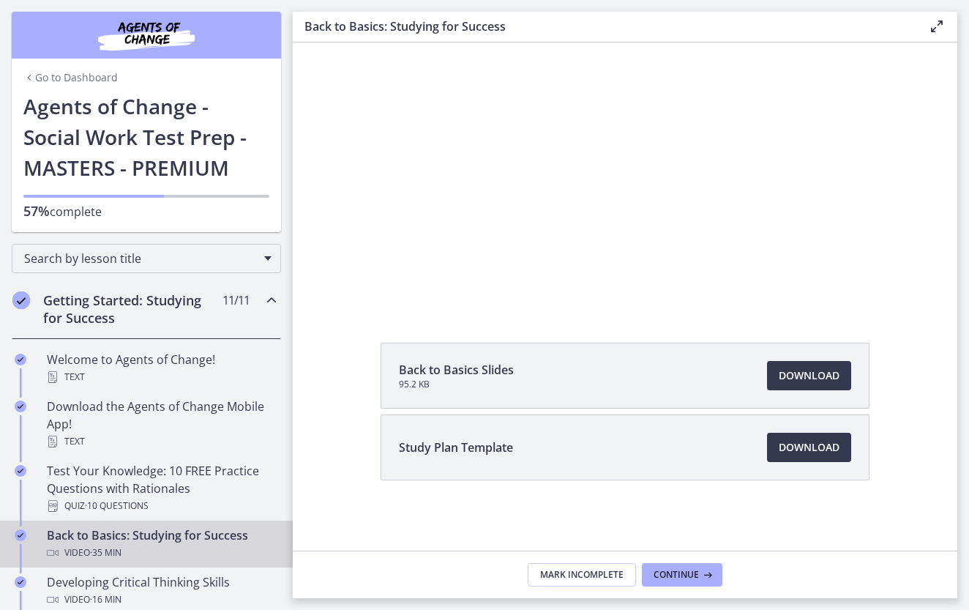
scroll to position [108, 0]
click at [664, 571] on span "Continue" at bounding box center [675, 575] width 45 height 12
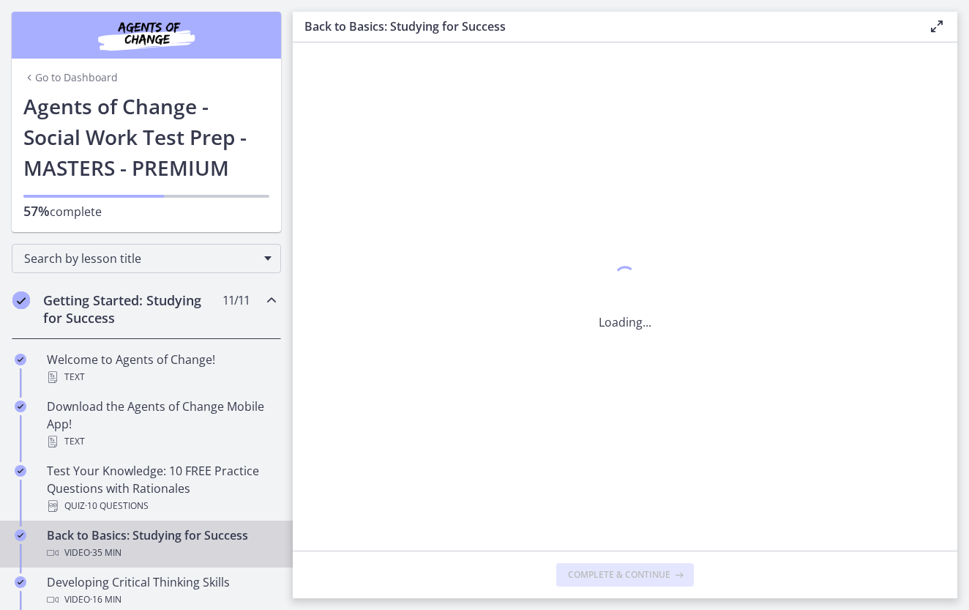
scroll to position [0, 0]
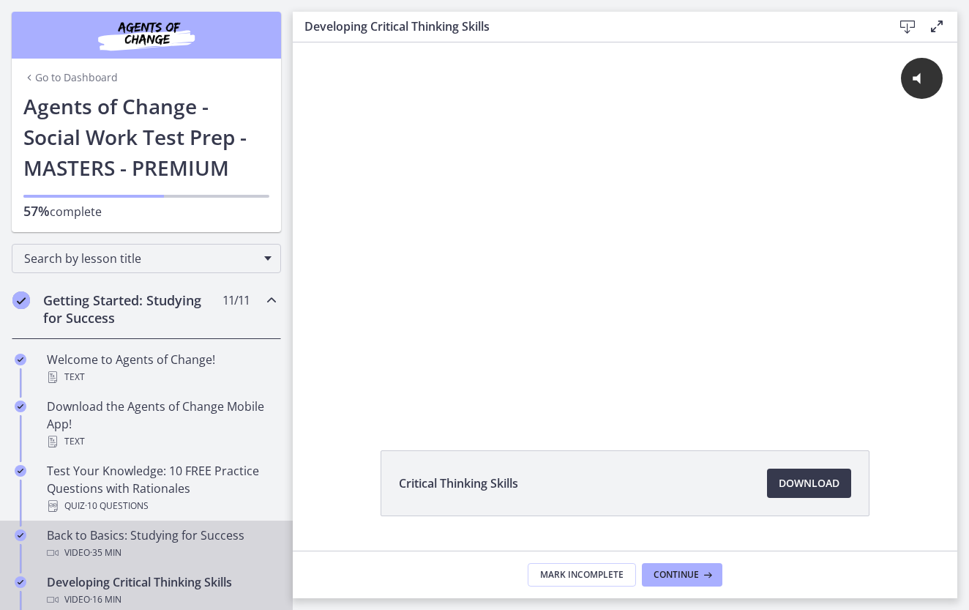
click at [190, 531] on div "Back to Basics: Studying for Success Video · 35 min" at bounding box center [161, 543] width 228 height 35
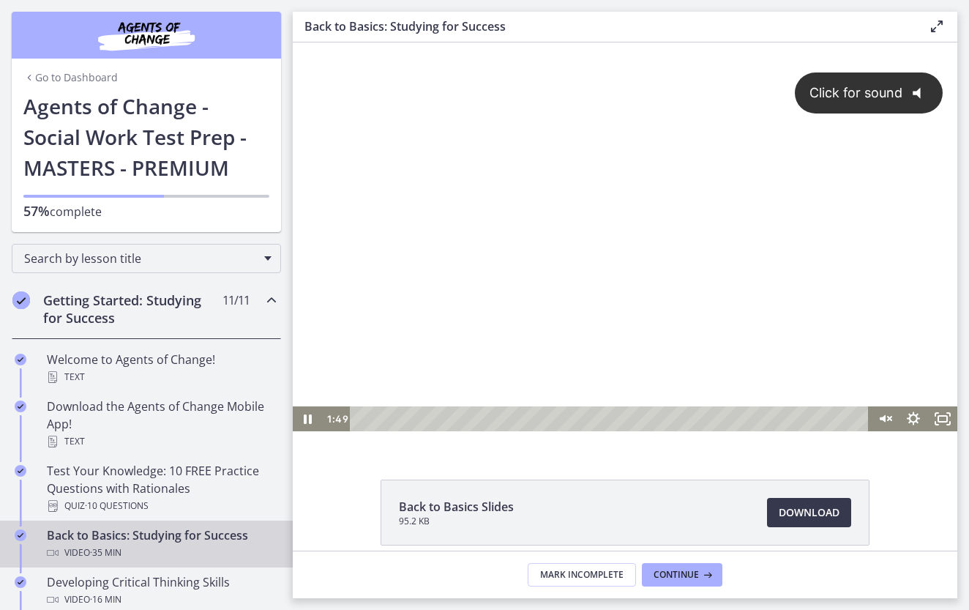
click at [856, 91] on span "Click for sound" at bounding box center [849, 92] width 106 height 15
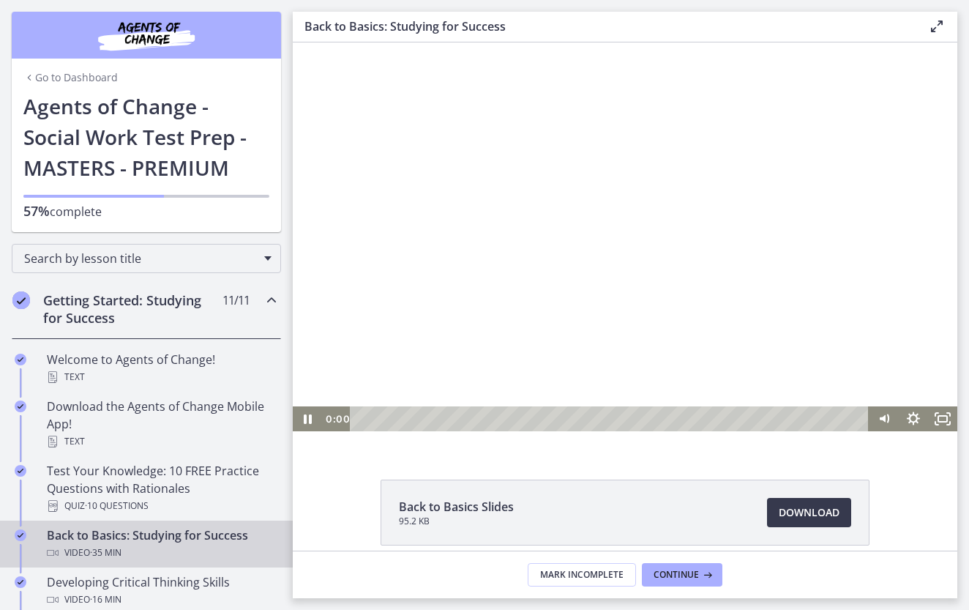
drag, startPoint x: 391, startPoint y: 416, endPoint x: 338, endPoint y: 416, distance: 53.4
click at [338, 416] on div "0:00 0:00" at bounding box center [595, 418] width 547 height 25
